Goal: Information Seeking & Learning: Learn about a topic

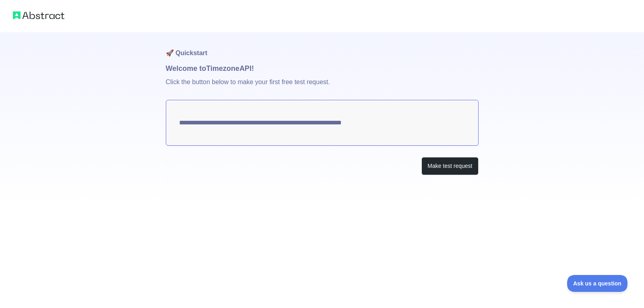
click at [363, 126] on textarea "**********" at bounding box center [322, 123] width 313 height 46
click at [442, 168] on button "Make test request" at bounding box center [450, 166] width 57 height 18
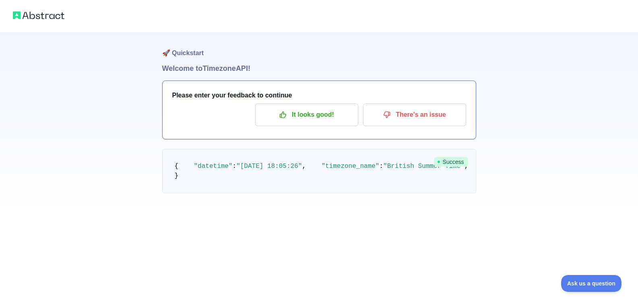
scroll to position [4, 0]
click at [305, 193] on pre "{ "datetime" : "[DATE] 18:05:26" , "timezone_name" : "British Summer Time" , "t…" at bounding box center [319, 171] width 314 height 44
drag, startPoint x: 305, startPoint y: 210, endPoint x: 304, endPoint y: 206, distance: 4.2
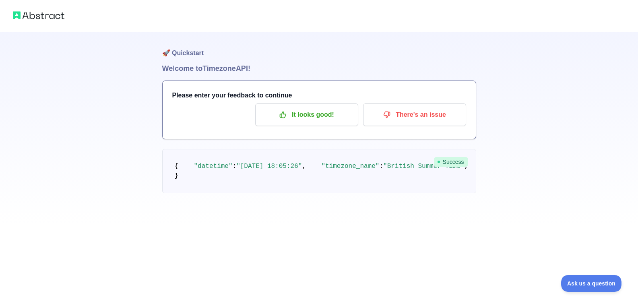
click at [304, 193] on pre "{ "datetime" : "[DATE] 18:05:26" , "timezone_name" : "British Summer Time" , "t…" at bounding box center [319, 171] width 314 height 44
